Goal: Task Accomplishment & Management: Use online tool/utility

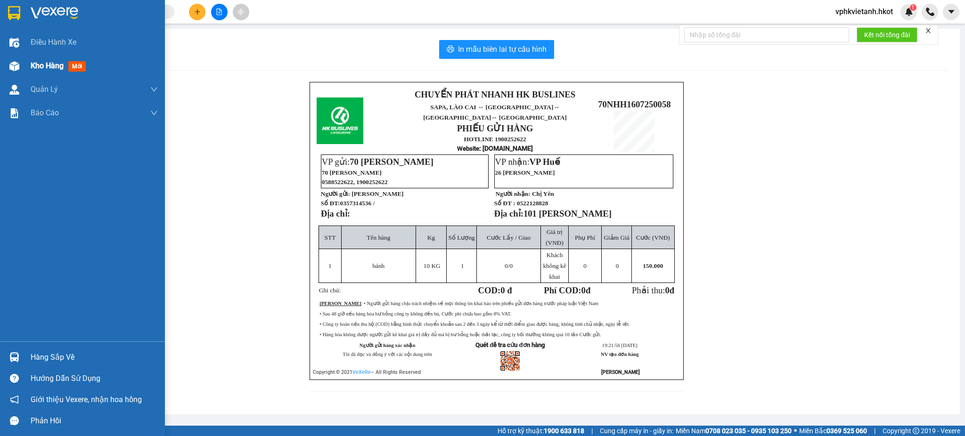
click at [50, 63] on span "Kho hàng" at bounding box center [47, 65] width 33 height 9
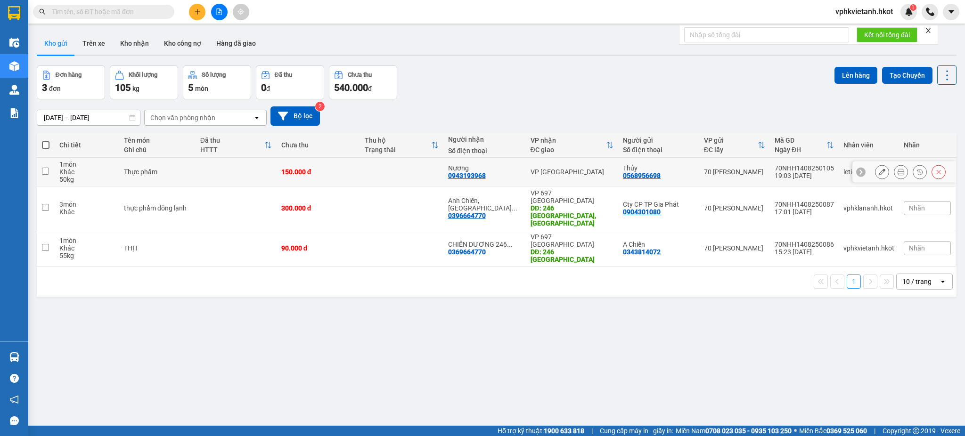
click at [44, 171] on input "checkbox" at bounding box center [45, 171] width 7 height 7
checkbox input "true"
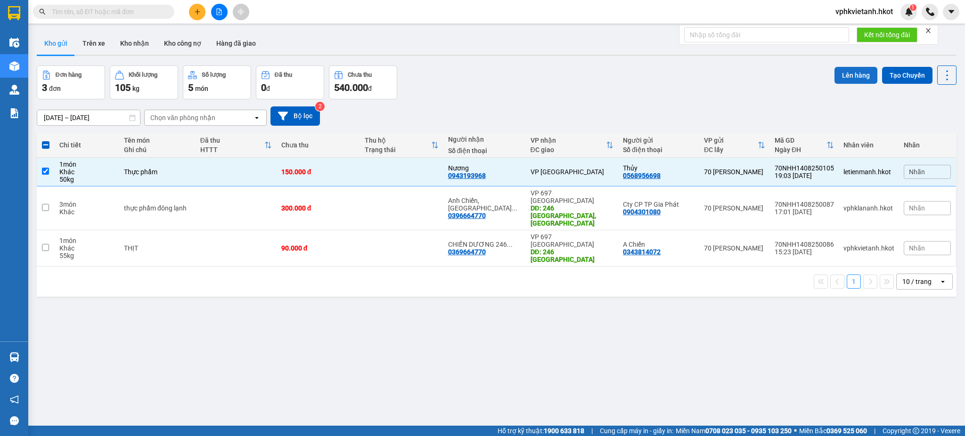
click at [847, 78] on button "Lên hàng" at bounding box center [855, 75] width 43 height 17
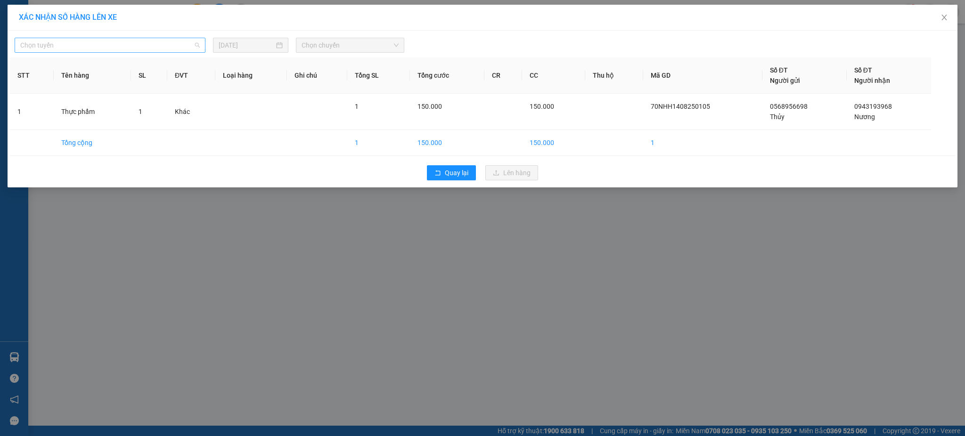
click at [164, 42] on span "Chọn tuyến" at bounding box center [109, 45] width 179 height 14
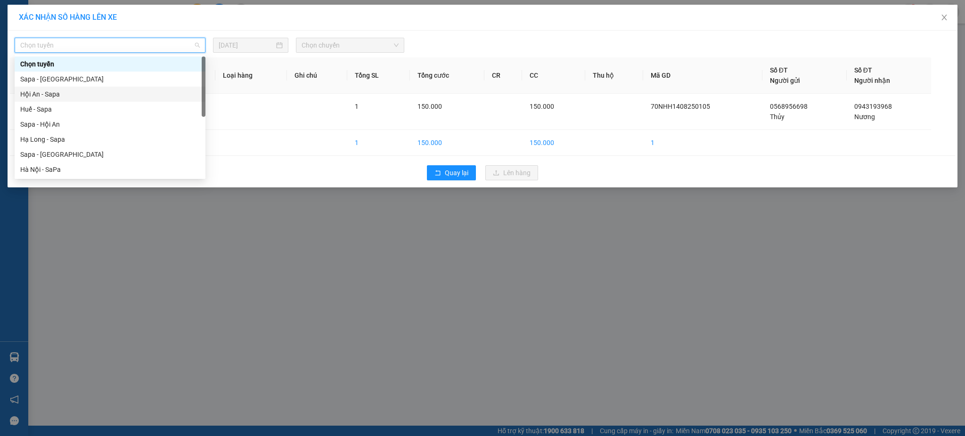
scroll to position [90, 0]
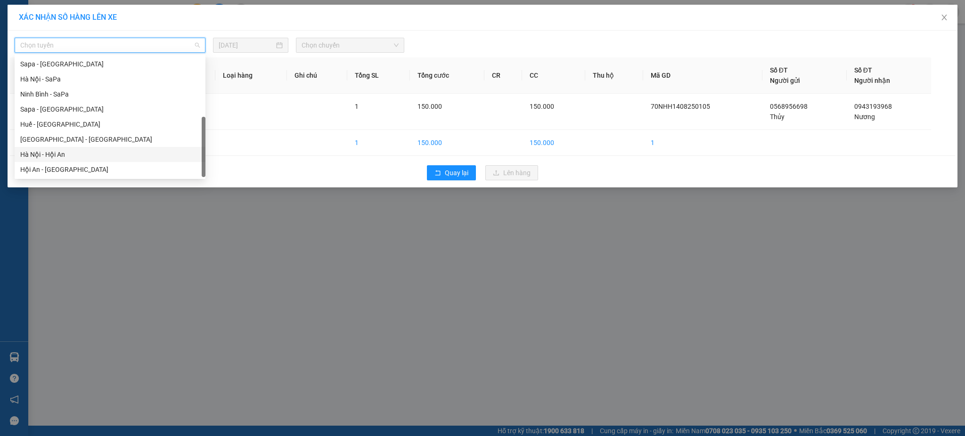
click at [86, 150] on div "Hà Nội - Hội An" at bounding box center [109, 154] width 179 height 10
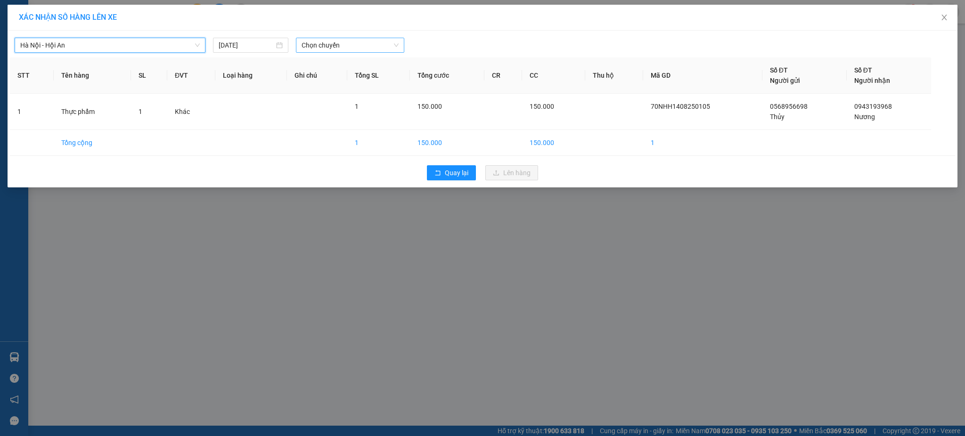
click at [320, 45] on span "Chọn chuyến" at bounding box center [349, 45] width 97 height 14
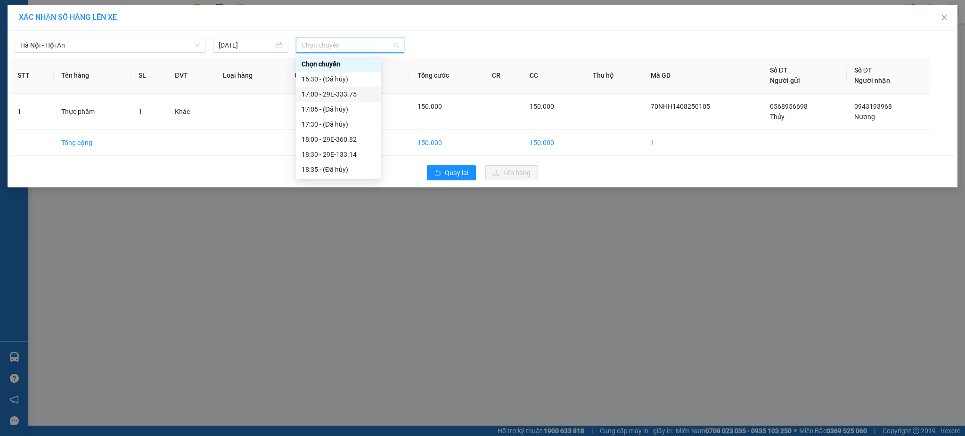
scroll to position [121, 0]
click at [350, 169] on div "20:35 - 29E-192.51" at bounding box center [337, 169] width 73 height 10
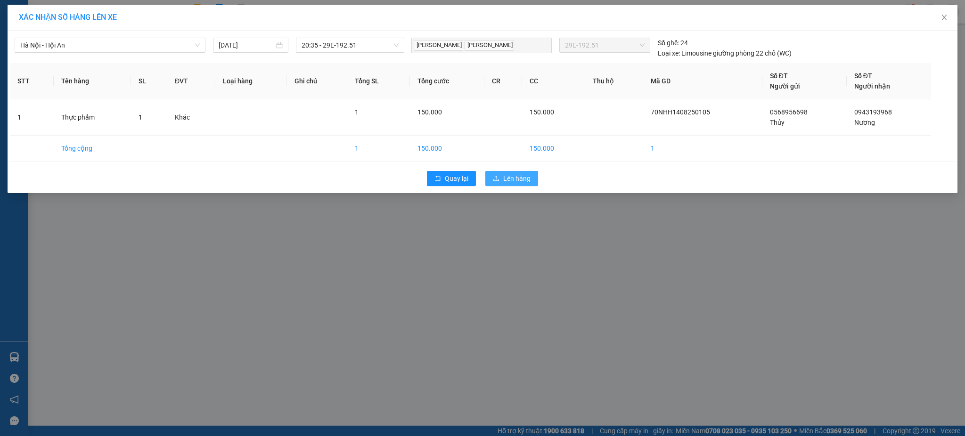
click at [515, 180] on span "Lên hàng" at bounding box center [516, 178] width 27 height 10
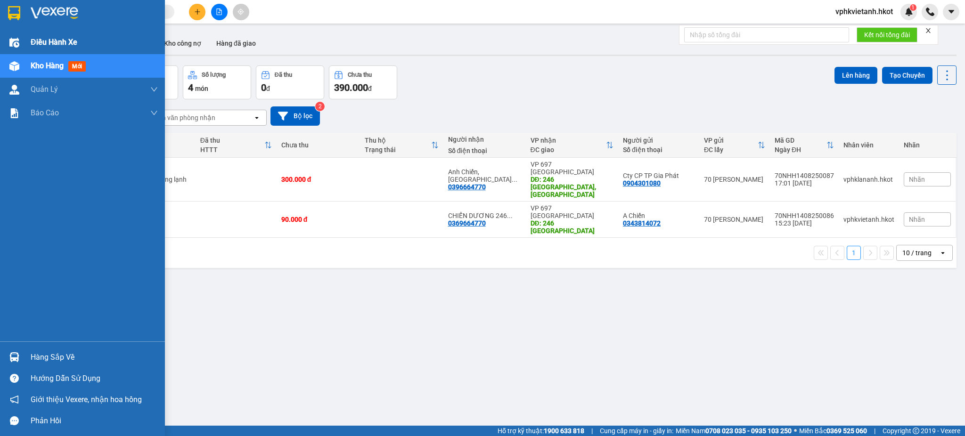
click at [12, 41] on img at bounding box center [14, 43] width 10 height 10
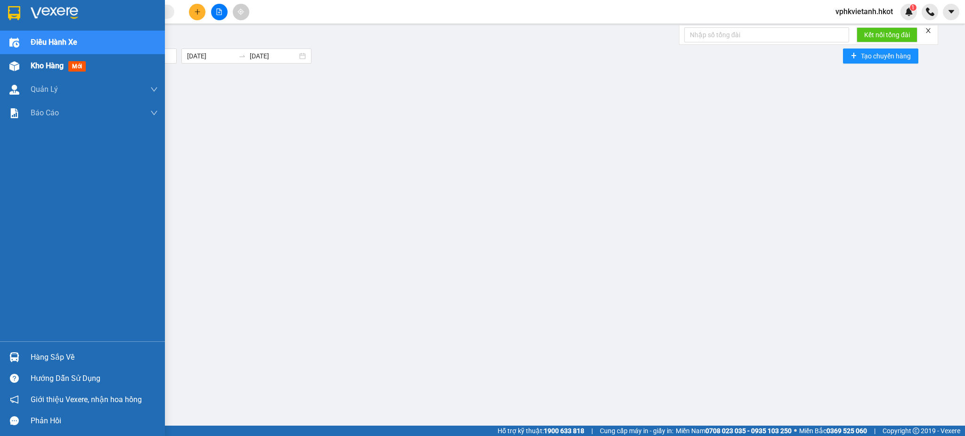
click at [54, 65] on span "Kho hàng" at bounding box center [47, 65] width 33 height 9
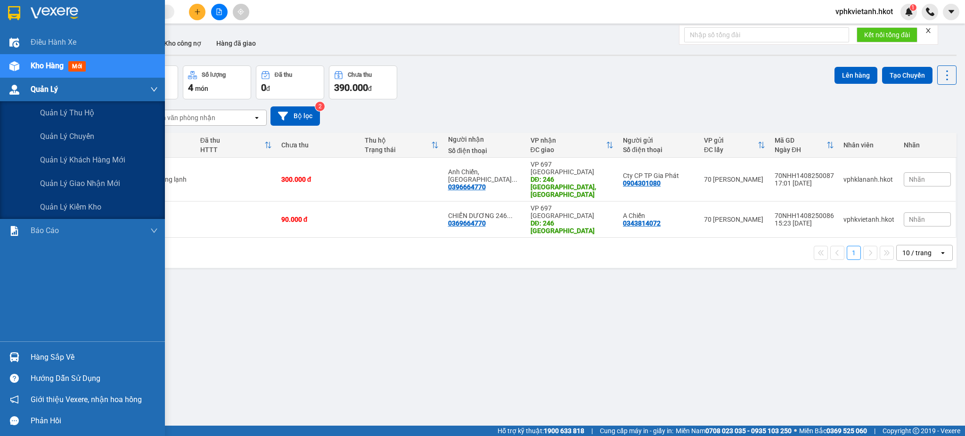
click at [20, 86] on div at bounding box center [14, 89] width 16 height 16
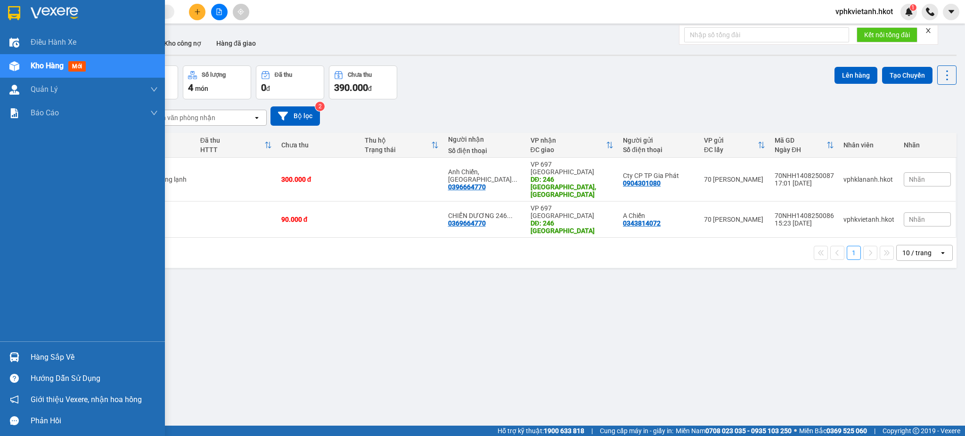
click at [56, 68] on span "Kho hàng" at bounding box center [47, 65] width 33 height 9
click at [68, 43] on span "Điều hành xe" at bounding box center [54, 42] width 47 height 12
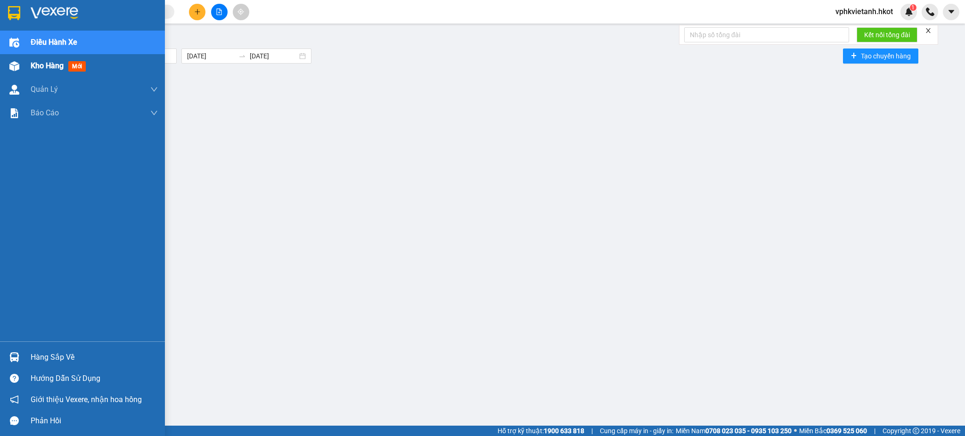
click at [37, 66] on span "Kho hàng" at bounding box center [47, 65] width 33 height 9
